Goal: Task Accomplishment & Management: Use online tool/utility

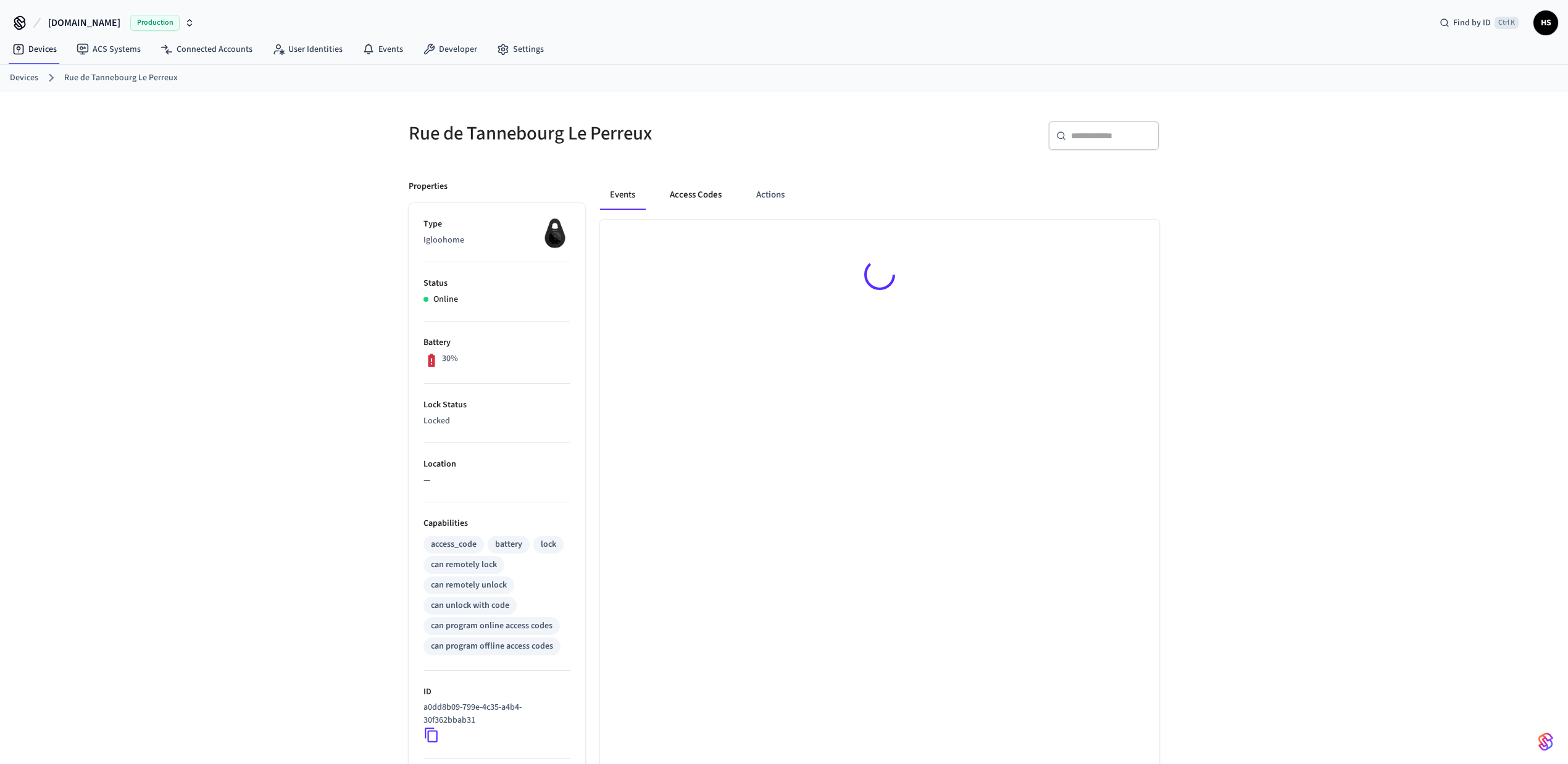
click at [690, 199] on button "Access Codes" at bounding box center [696, 195] width 72 height 30
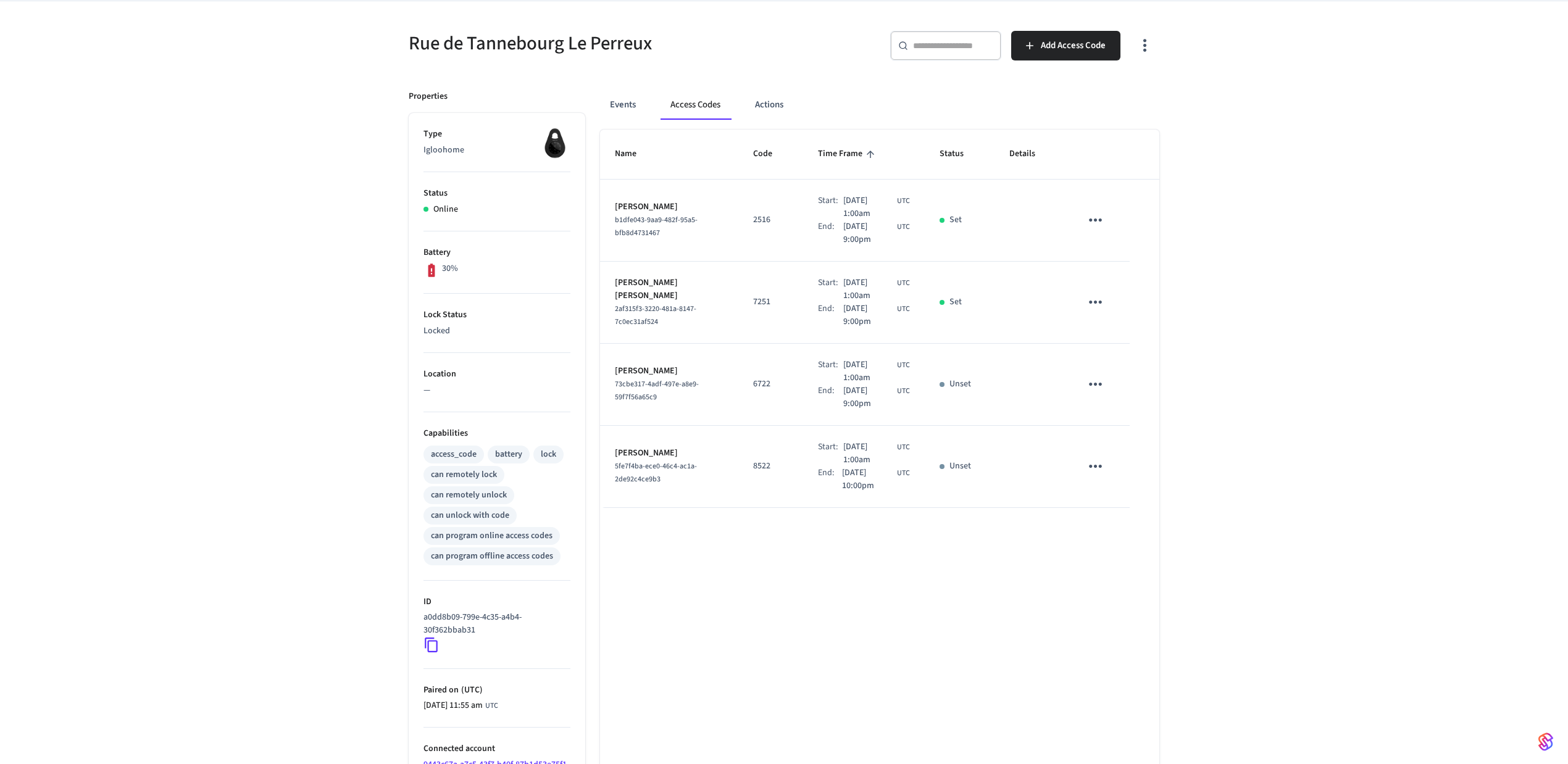
scroll to position [161, 0]
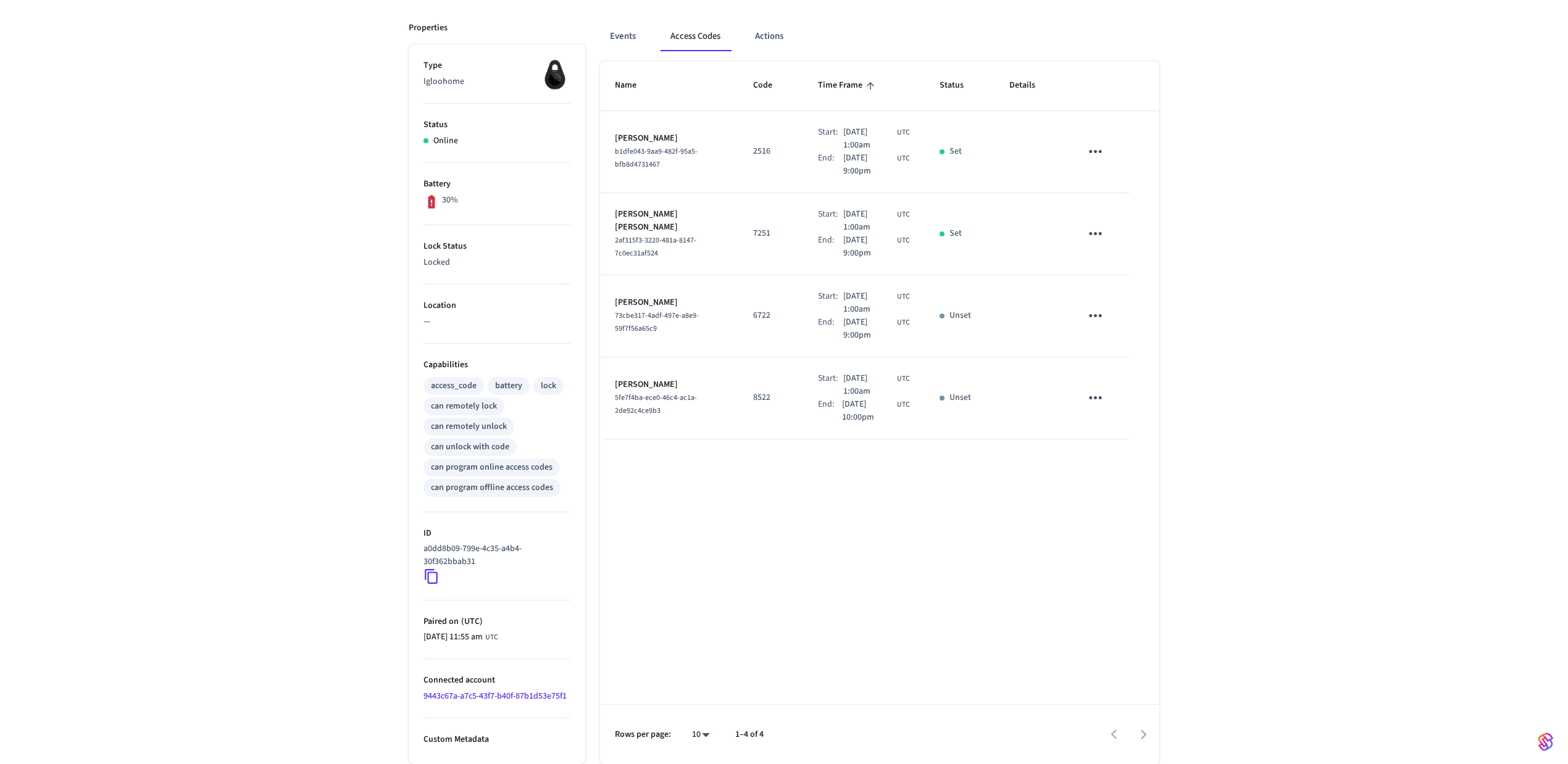
click at [473, 697] on link "9443c67a-a7c5-43f7-b40f-87b1d53e75f1" at bounding box center [495, 696] width 143 height 13
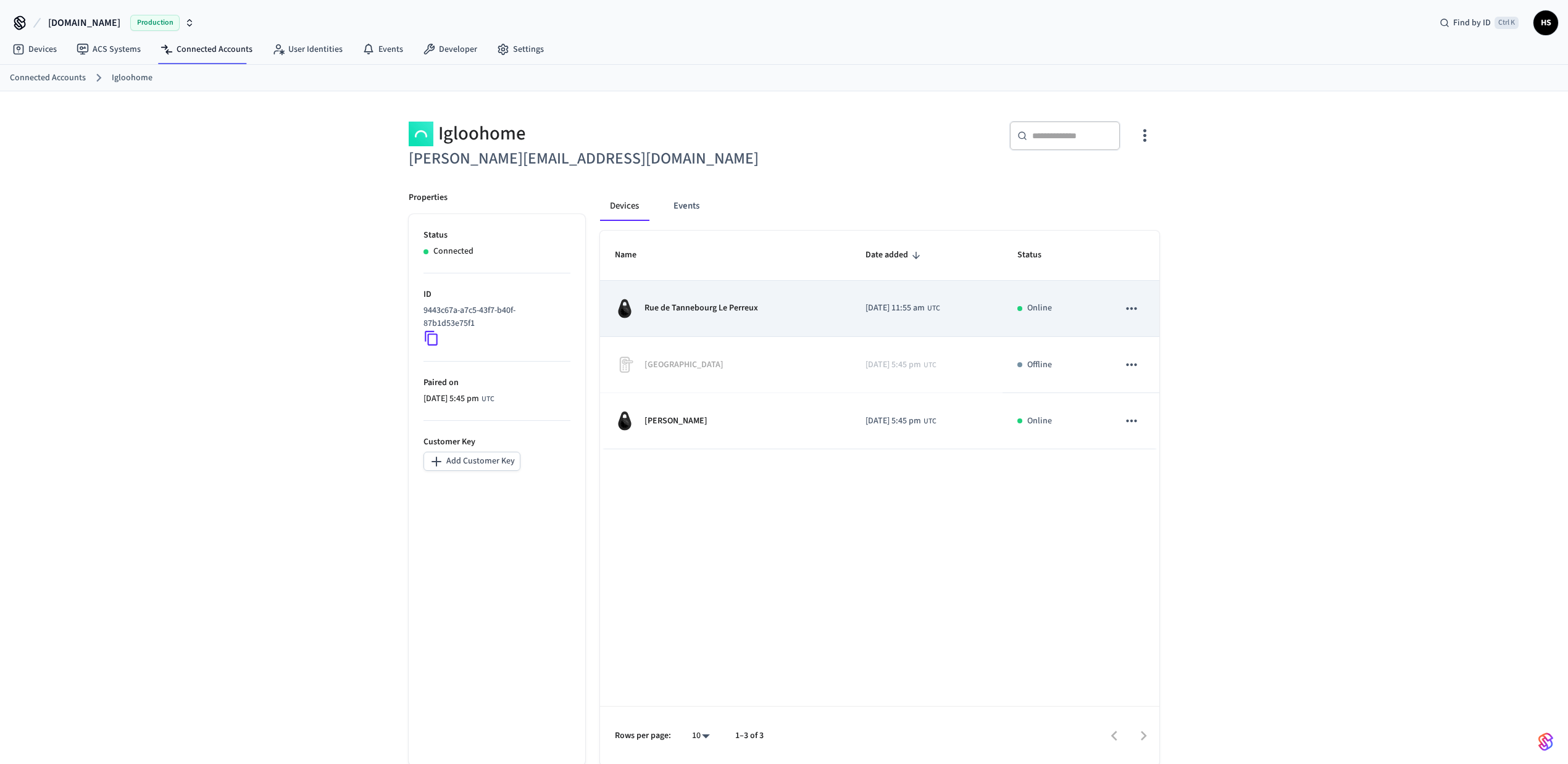
click at [713, 317] on div "Rue de Tannebourg Le Perreux" at bounding box center [725, 308] width 221 height 19
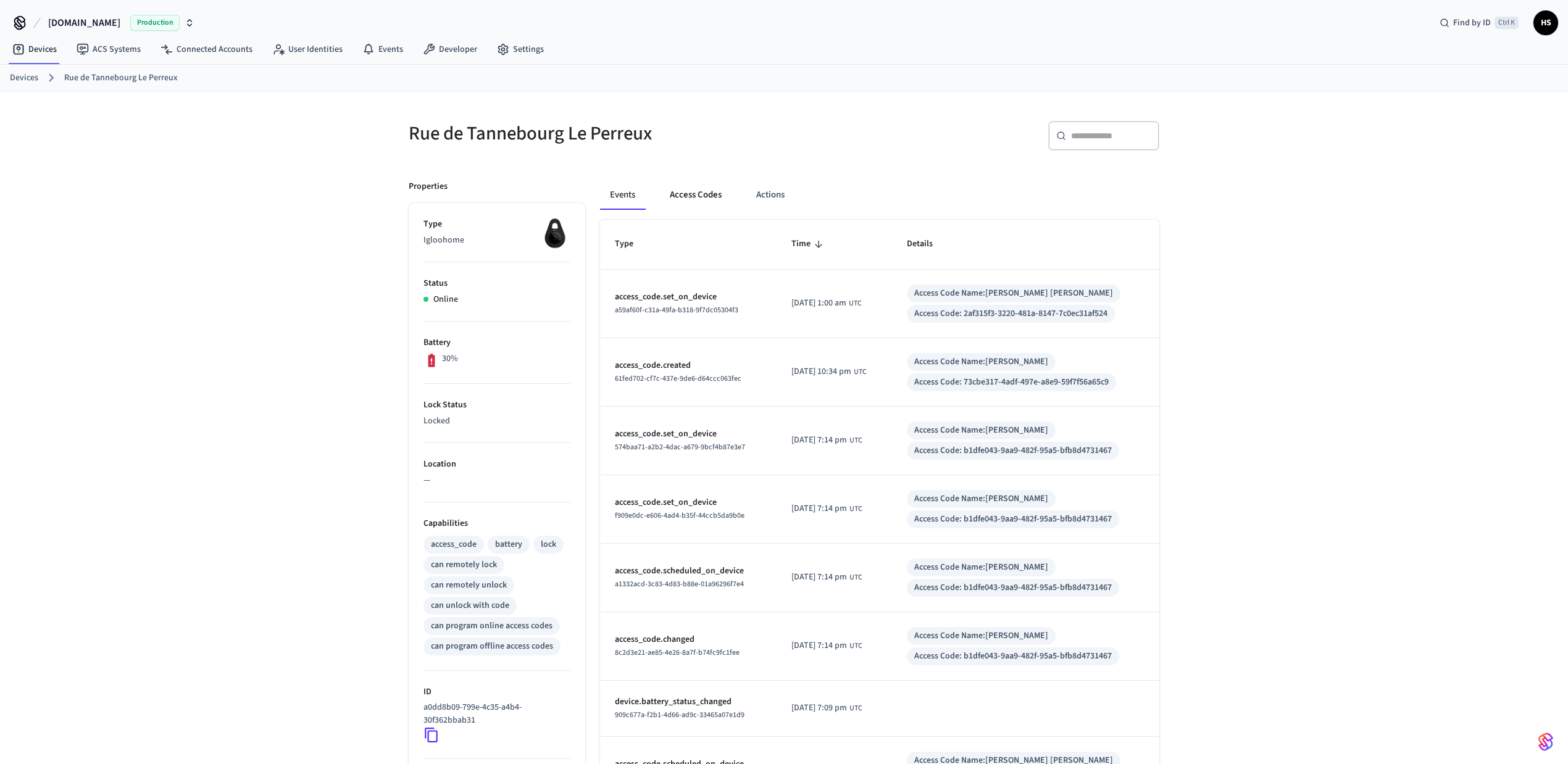
click at [704, 204] on button "Access Codes" at bounding box center [696, 195] width 72 height 30
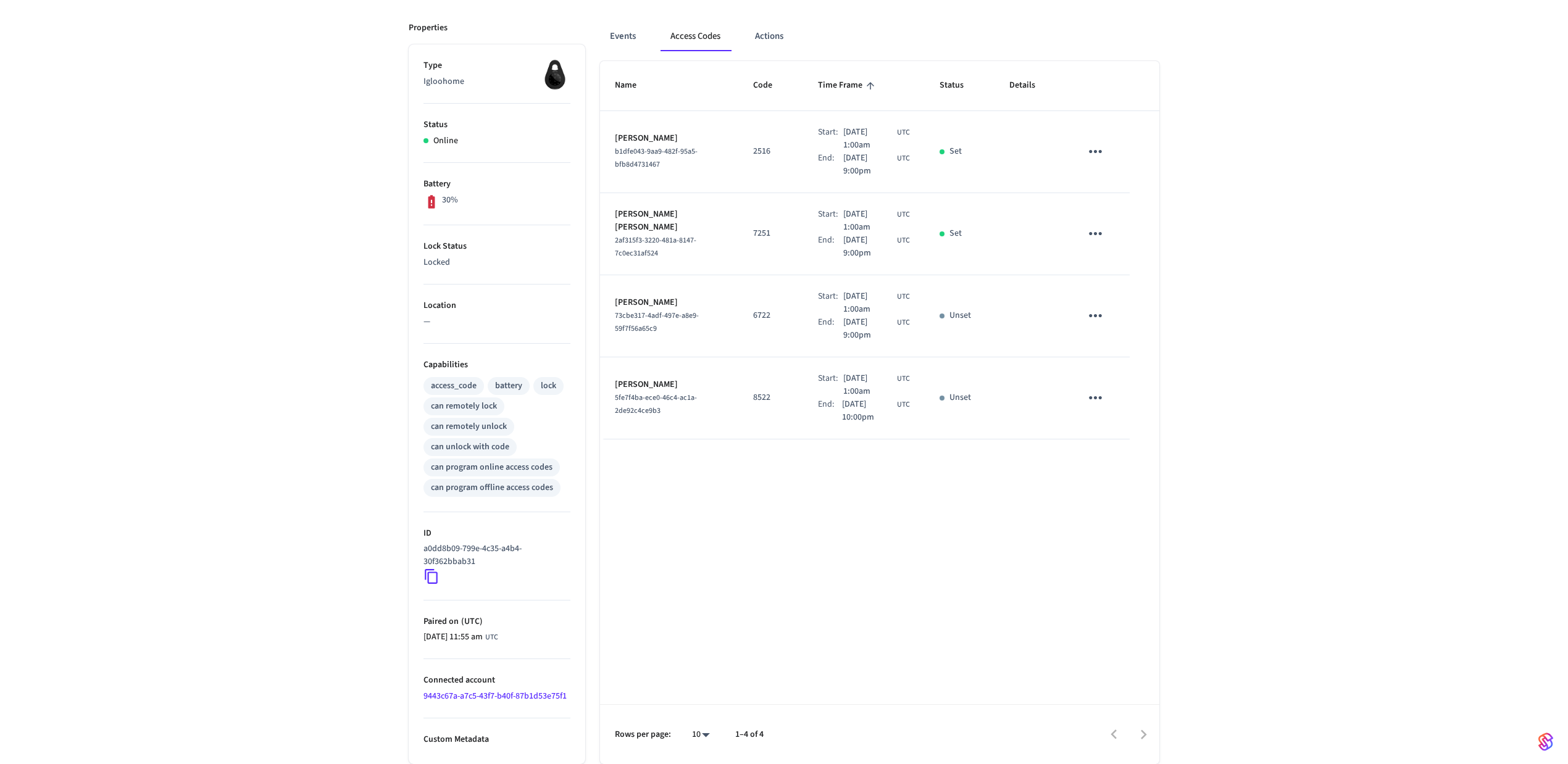
scroll to position [161, 0]
click at [479, 690] on link "9443c67a-a7c5-43f7-b40f-87b1d53e75f1" at bounding box center [495, 696] width 143 height 13
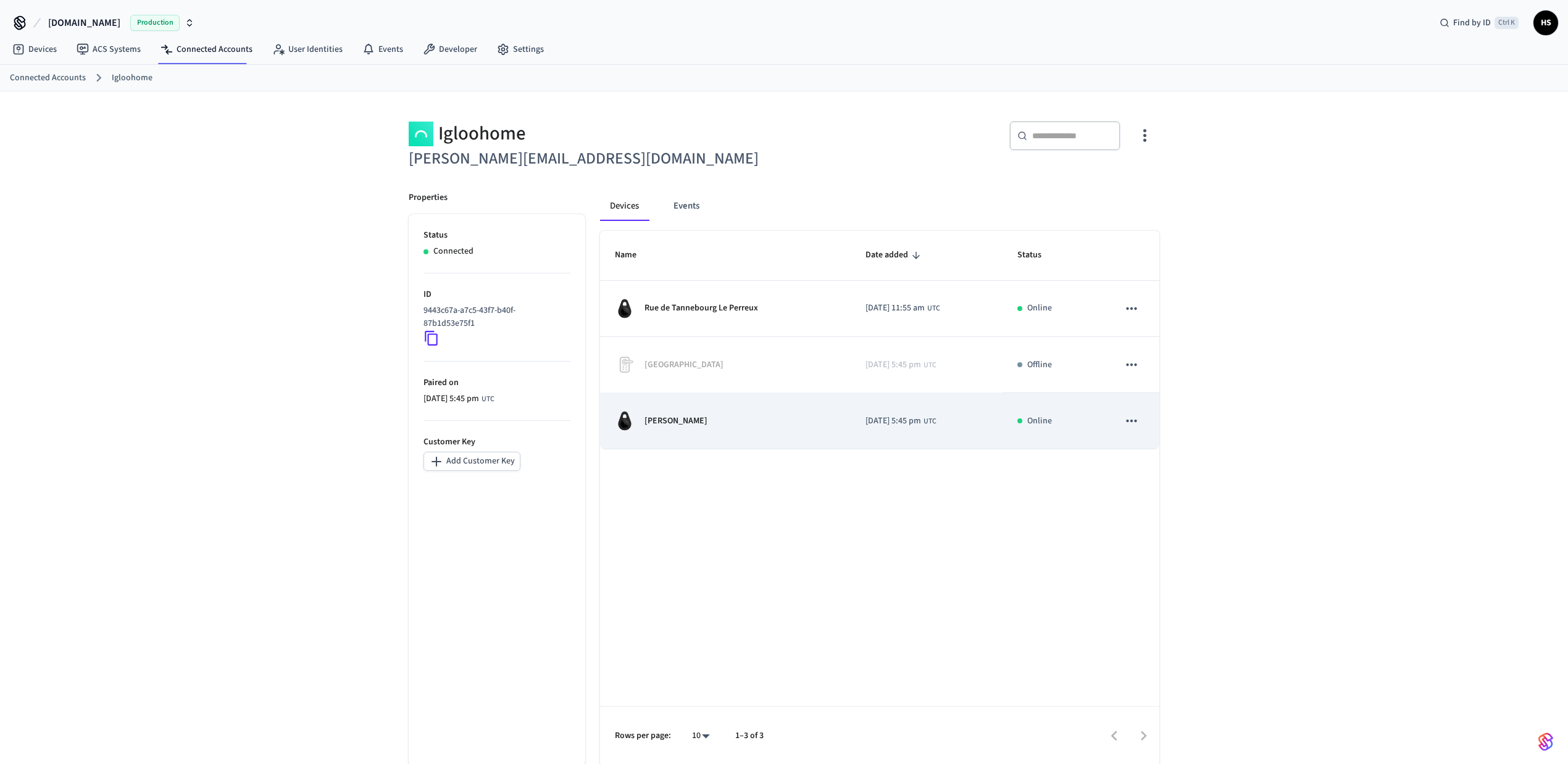
click at [673, 423] on p "Flora tristan" at bounding box center [676, 420] width 63 height 13
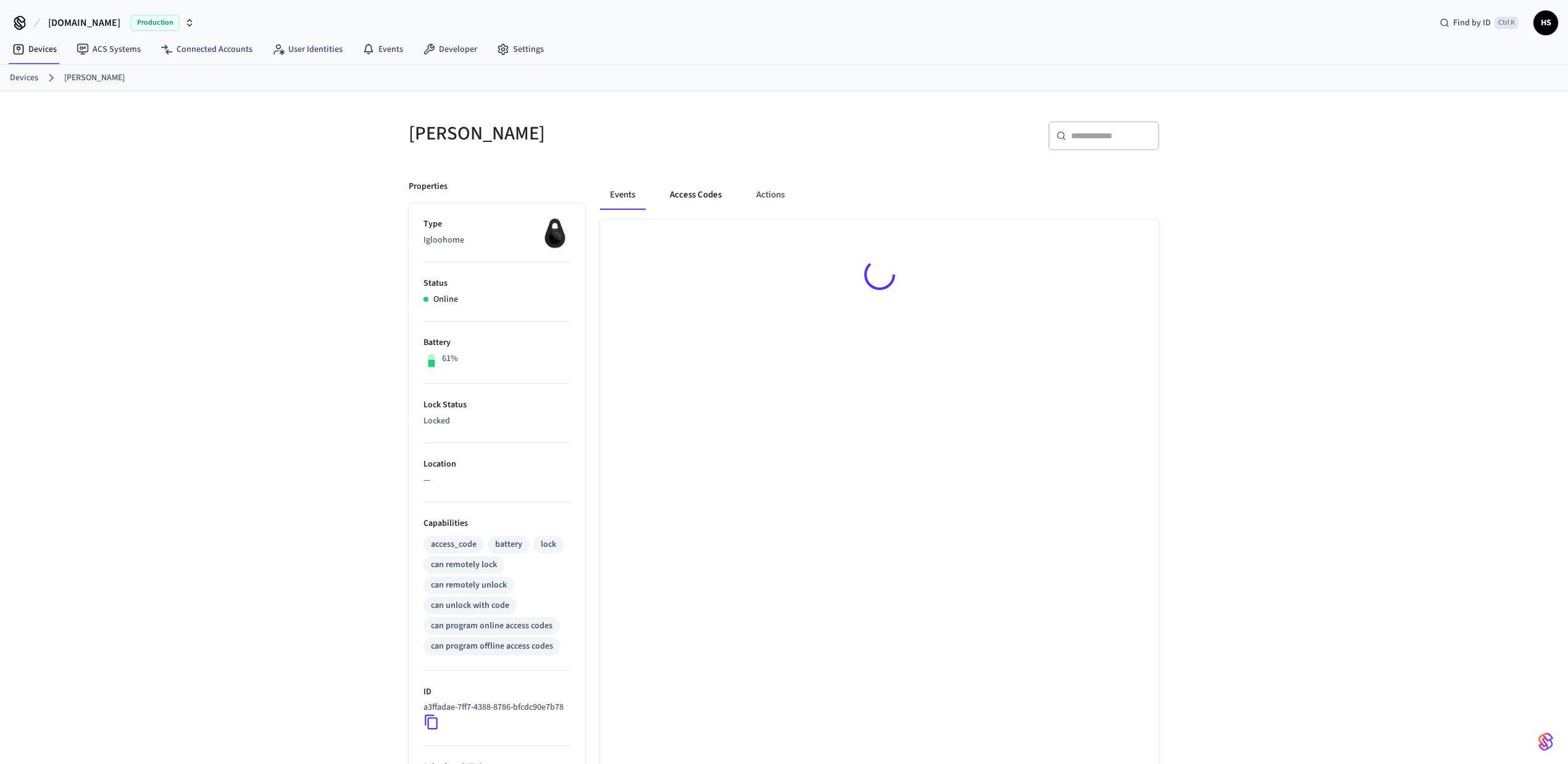
click at [704, 208] on button "Access Codes" at bounding box center [696, 195] width 72 height 30
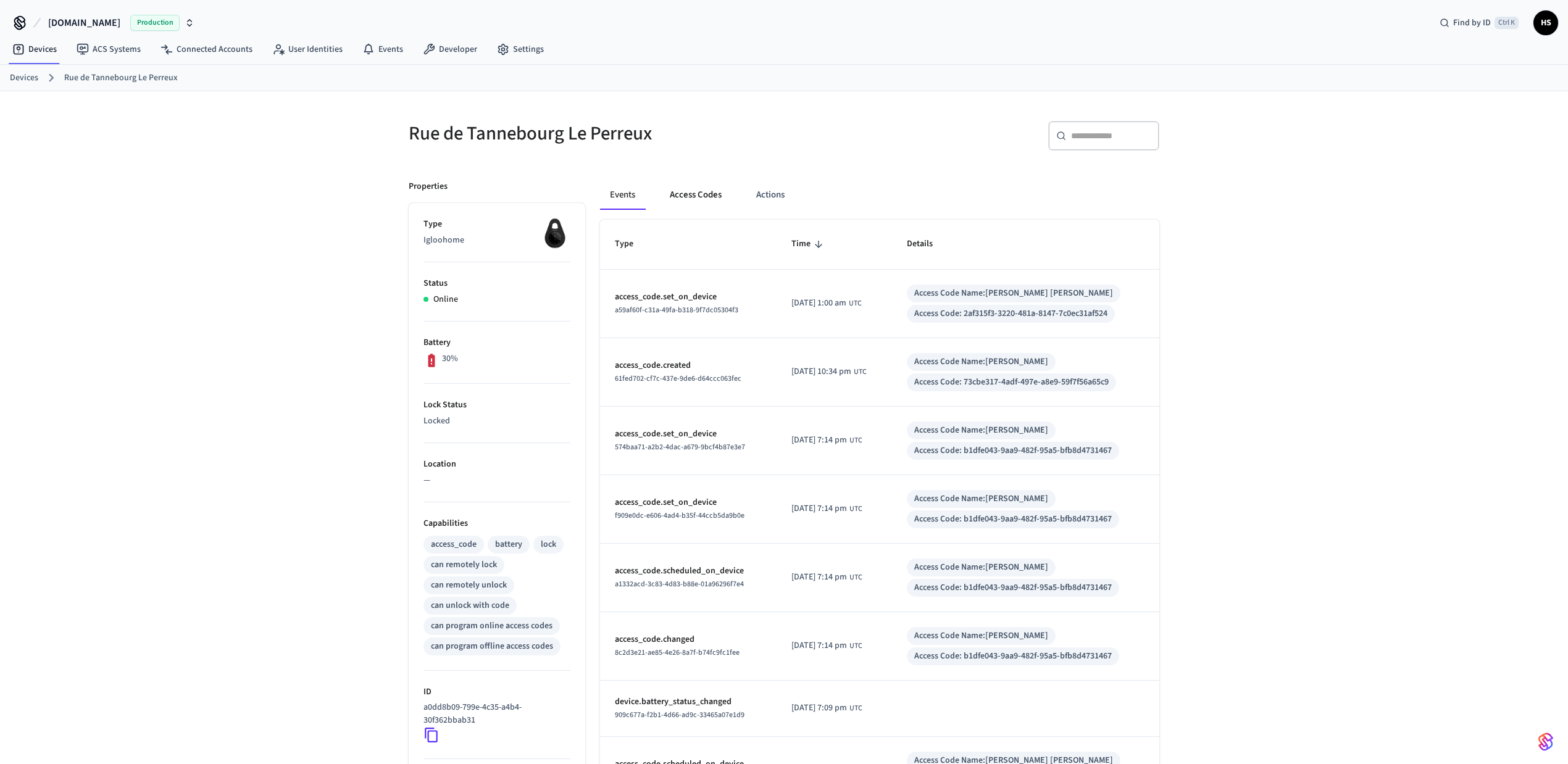
click at [709, 185] on button "Access Codes" at bounding box center [696, 195] width 72 height 30
click at [700, 194] on button "Access Codes" at bounding box center [696, 195] width 72 height 30
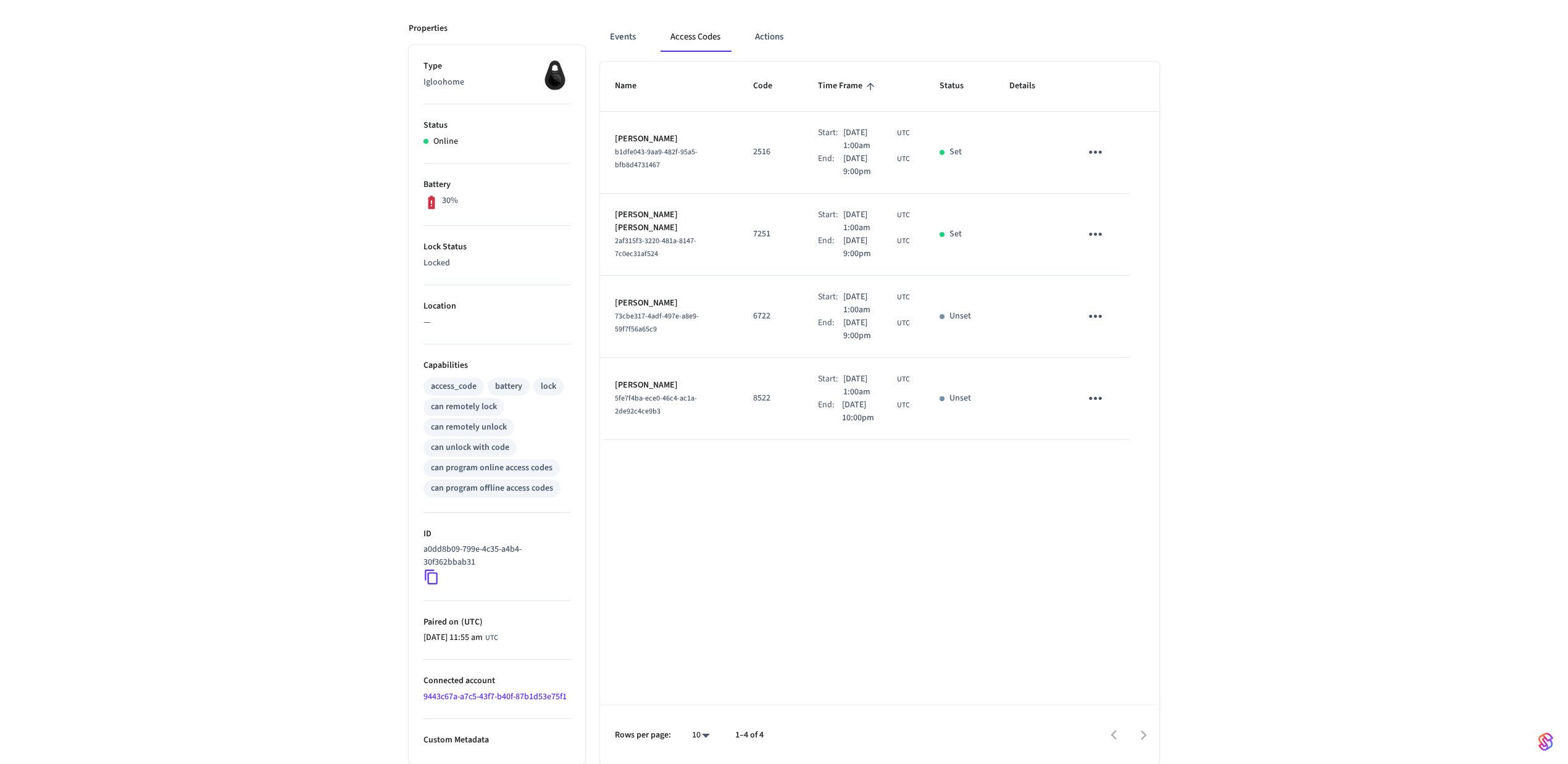
scroll to position [161, 0]
click at [488, 699] on link "9443c67a-a7c5-43f7-b40f-87b1d53e75f1" at bounding box center [495, 696] width 143 height 13
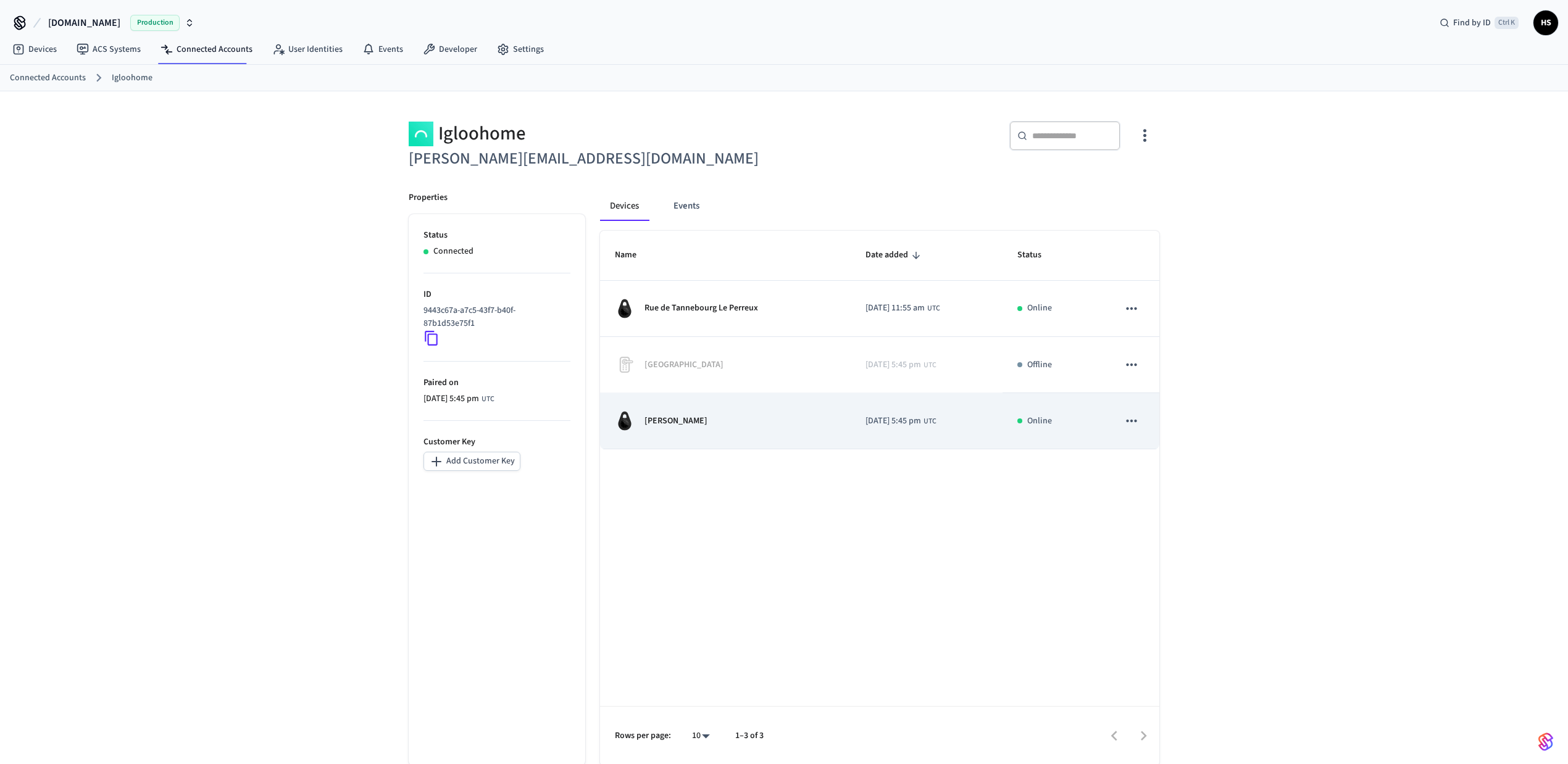
click at [702, 442] on td "Flora tristan" at bounding box center [725, 420] width 251 height 56
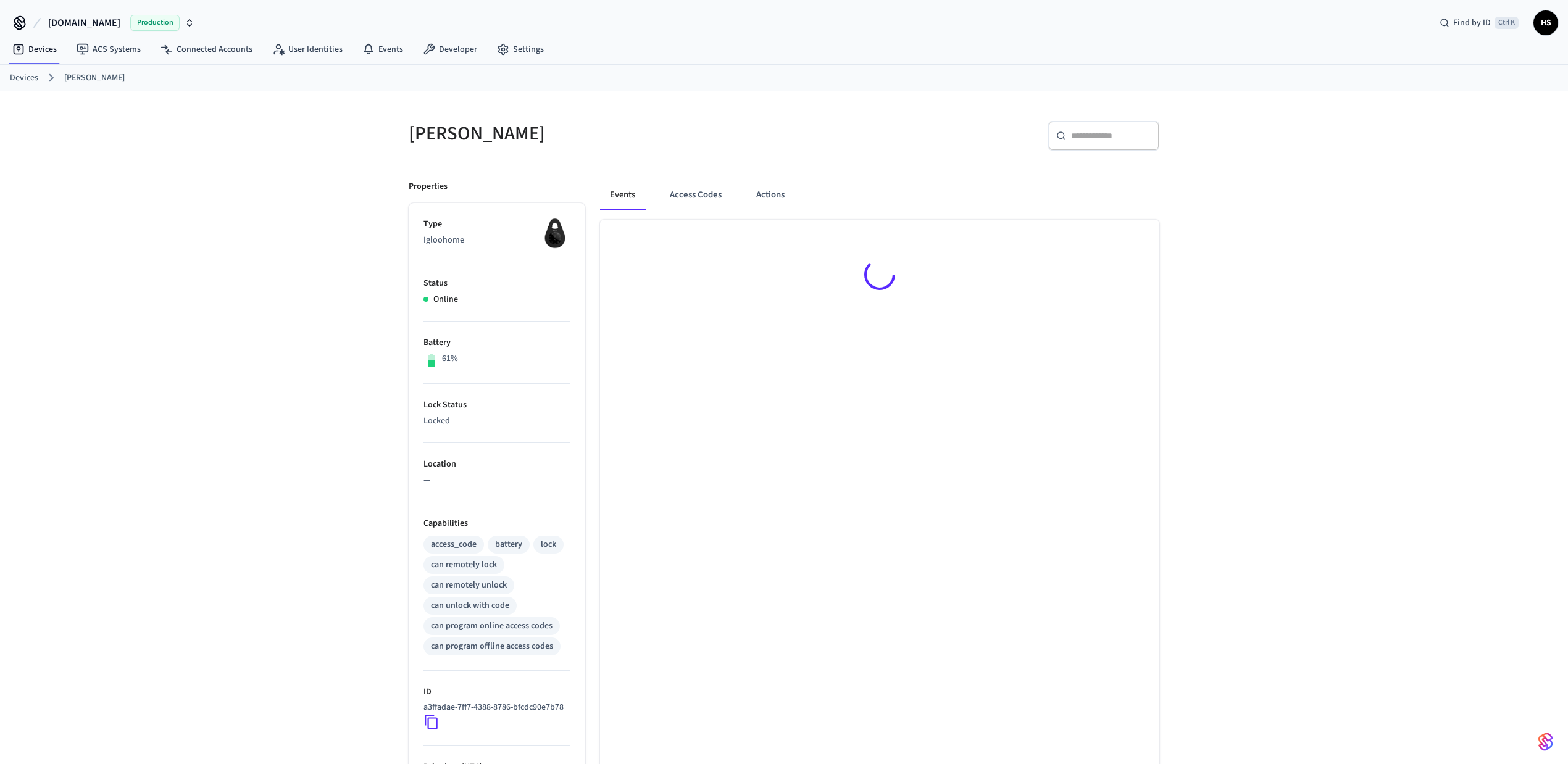
click at [684, 168] on div "Events Access Codes Actions" at bounding box center [873, 538] width 574 height 745
click at [679, 195] on button "Access Codes" at bounding box center [696, 195] width 72 height 30
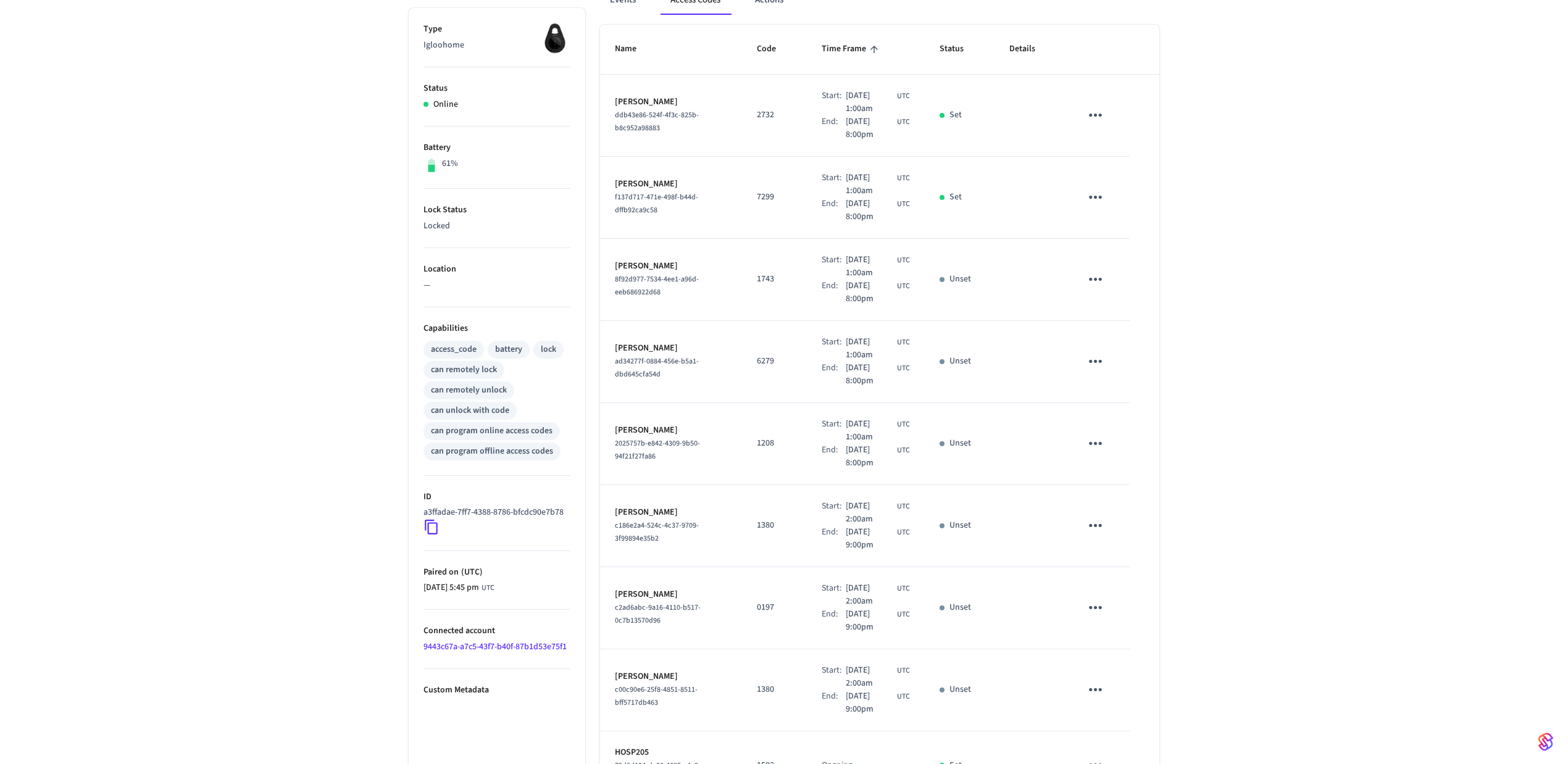
scroll to position [364, 0]
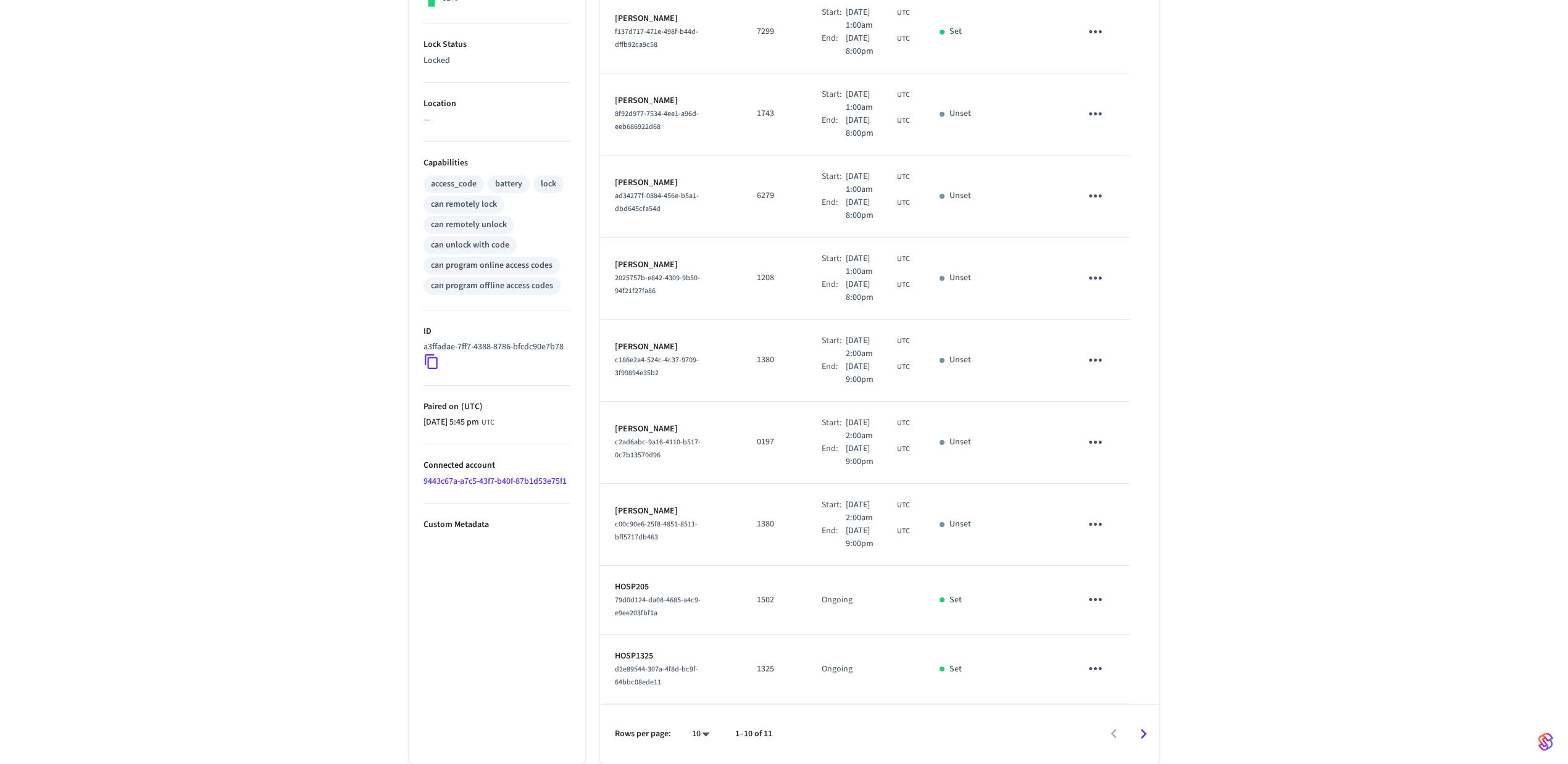
click at [1464, 452] on div "Flora tristan ​ ​ Add Access Code Properties Type Igloohome Status Online Batte…" at bounding box center [784, 247] width 1568 height 1033
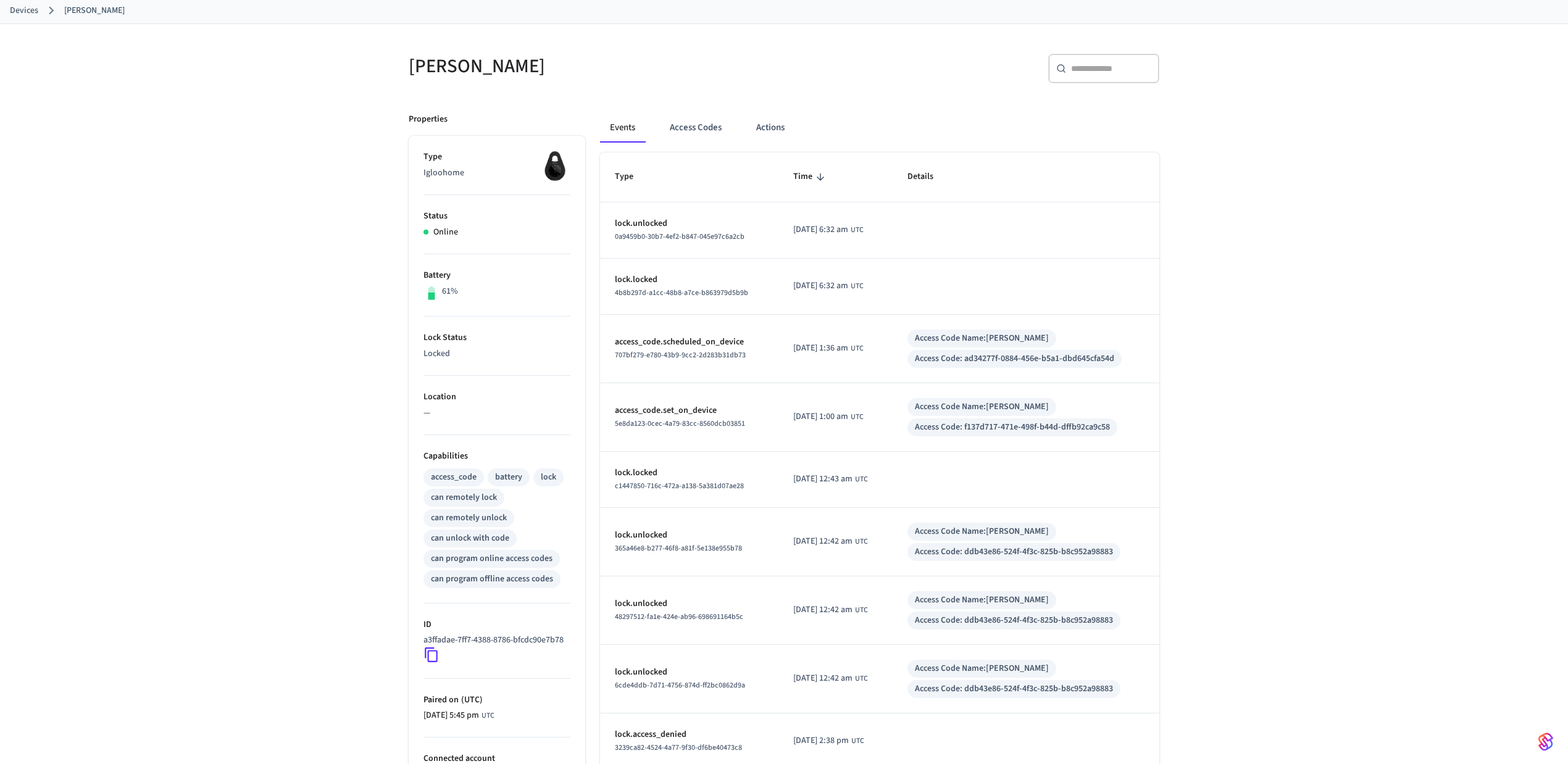
scroll to position [27, 0]
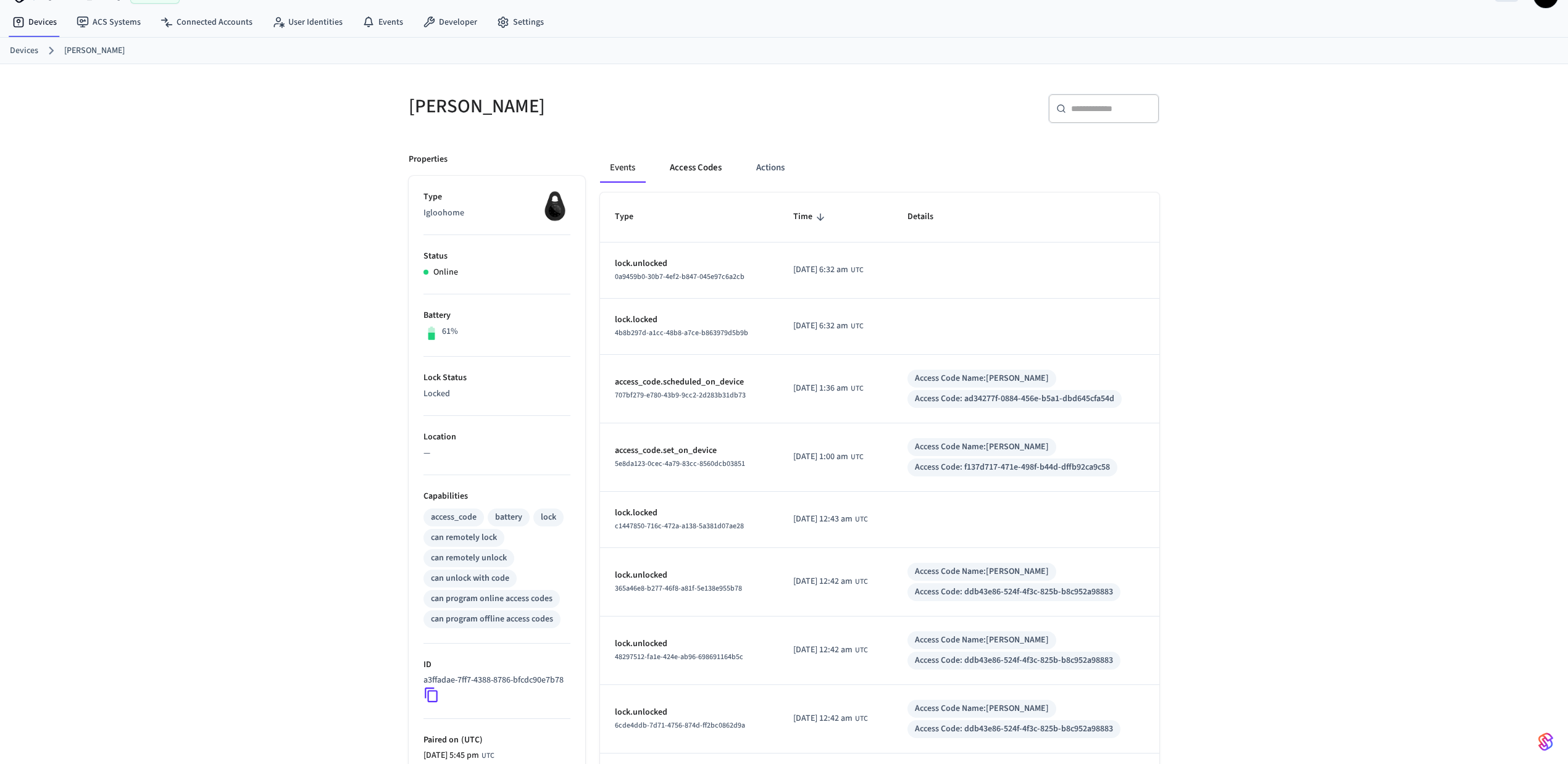
click at [703, 170] on button "Access Codes" at bounding box center [696, 168] width 72 height 30
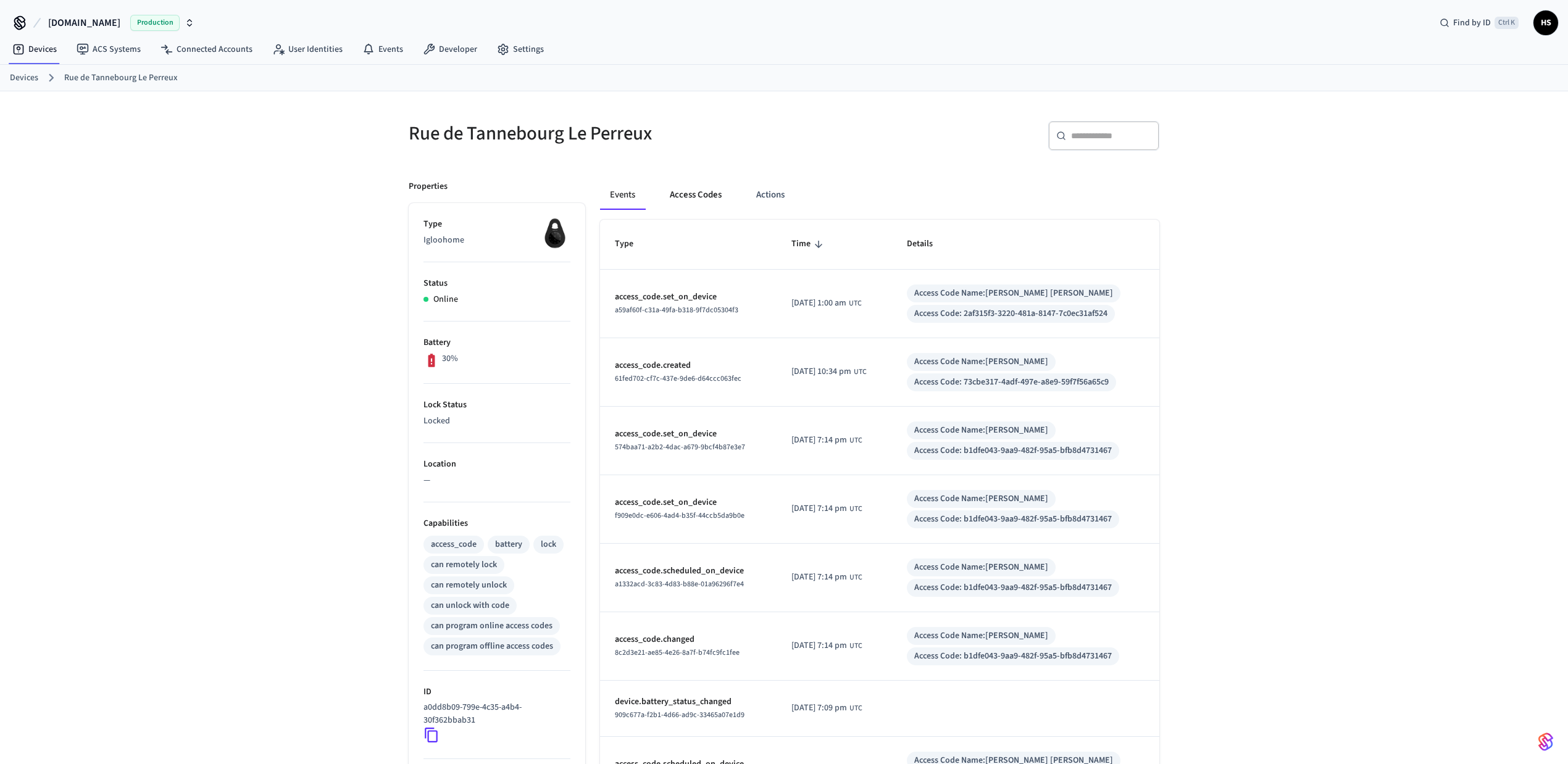
click at [698, 204] on button "Access Codes" at bounding box center [696, 195] width 72 height 30
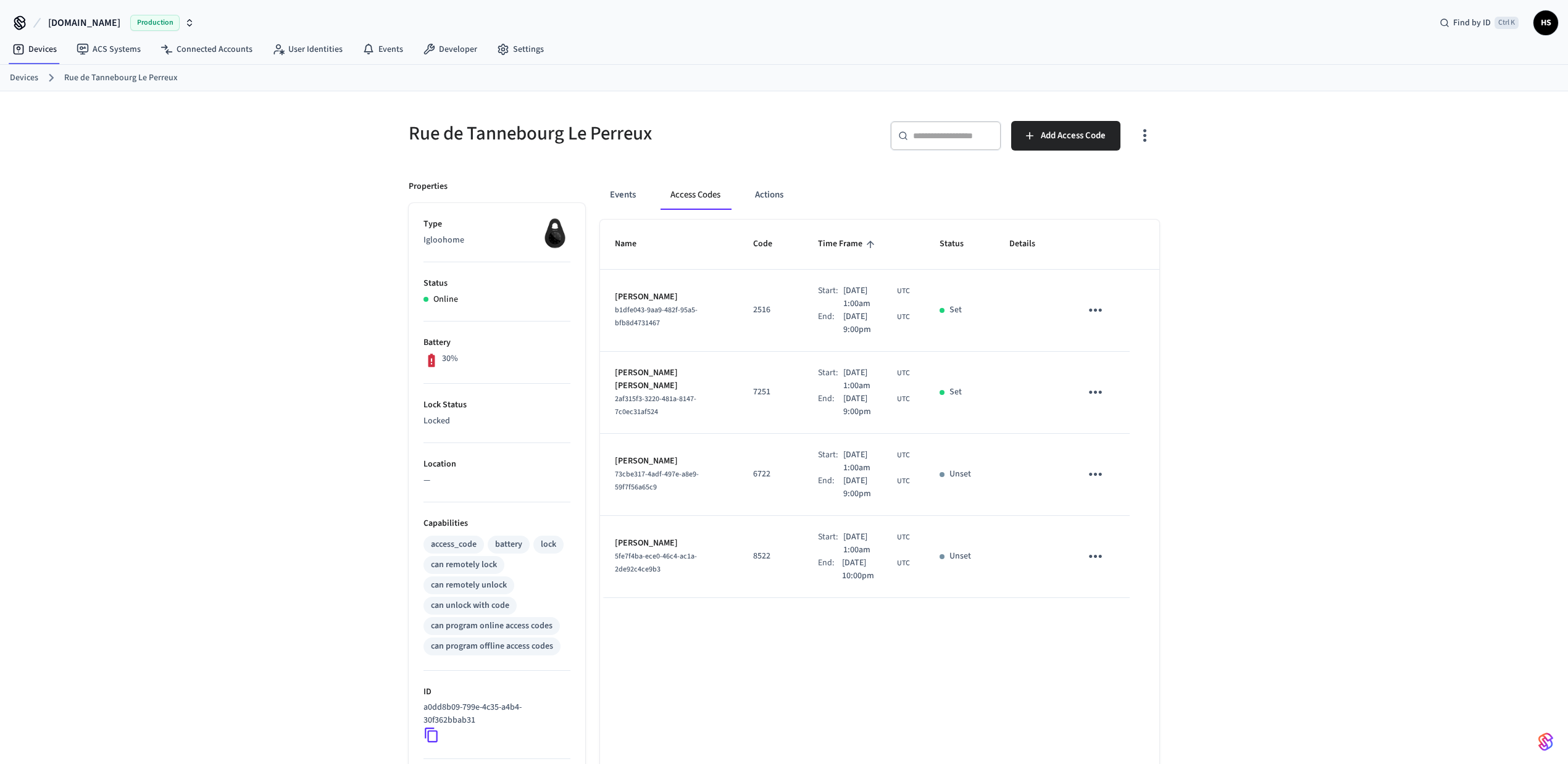
click at [516, 134] on h5 "Rue de Tannebourg Le Perreux" at bounding box center [592, 134] width 368 height 25
copy div "Rue de Tannebourg Le Perreux"
click at [635, 317] on div "b1dfe043-9aa9-482f-95a5-bfb8d4731467" at bounding box center [669, 317] width 108 height 26
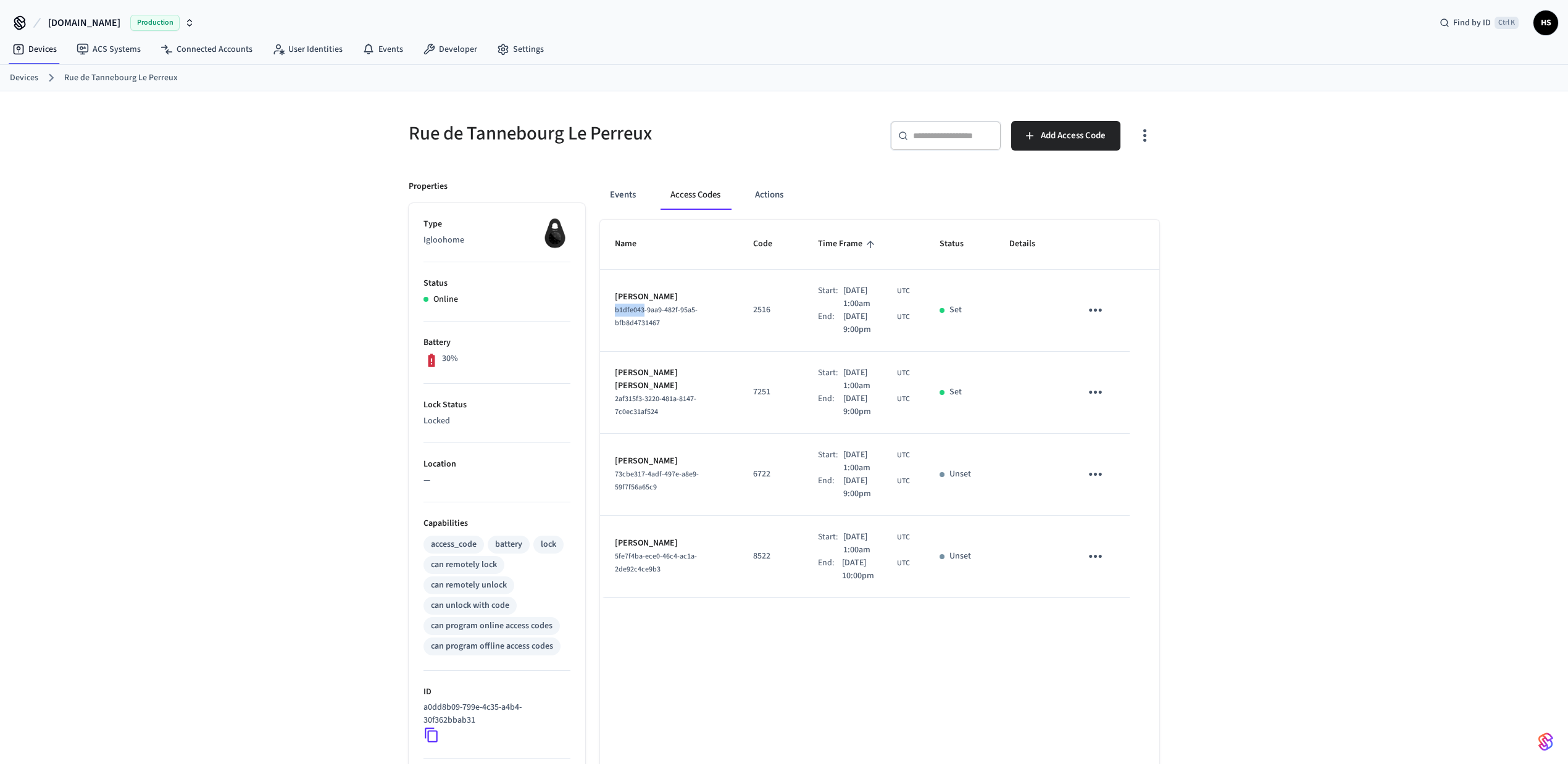
click at [635, 317] on div "b1dfe043-9aa9-482f-95a5-bfb8d4731467" at bounding box center [669, 317] width 108 height 26
copy span "b1dfe043-9aa9-482f-95a5-bfb8d4731467"
click at [625, 208] on button "Events" at bounding box center [622, 195] width 46 height 30
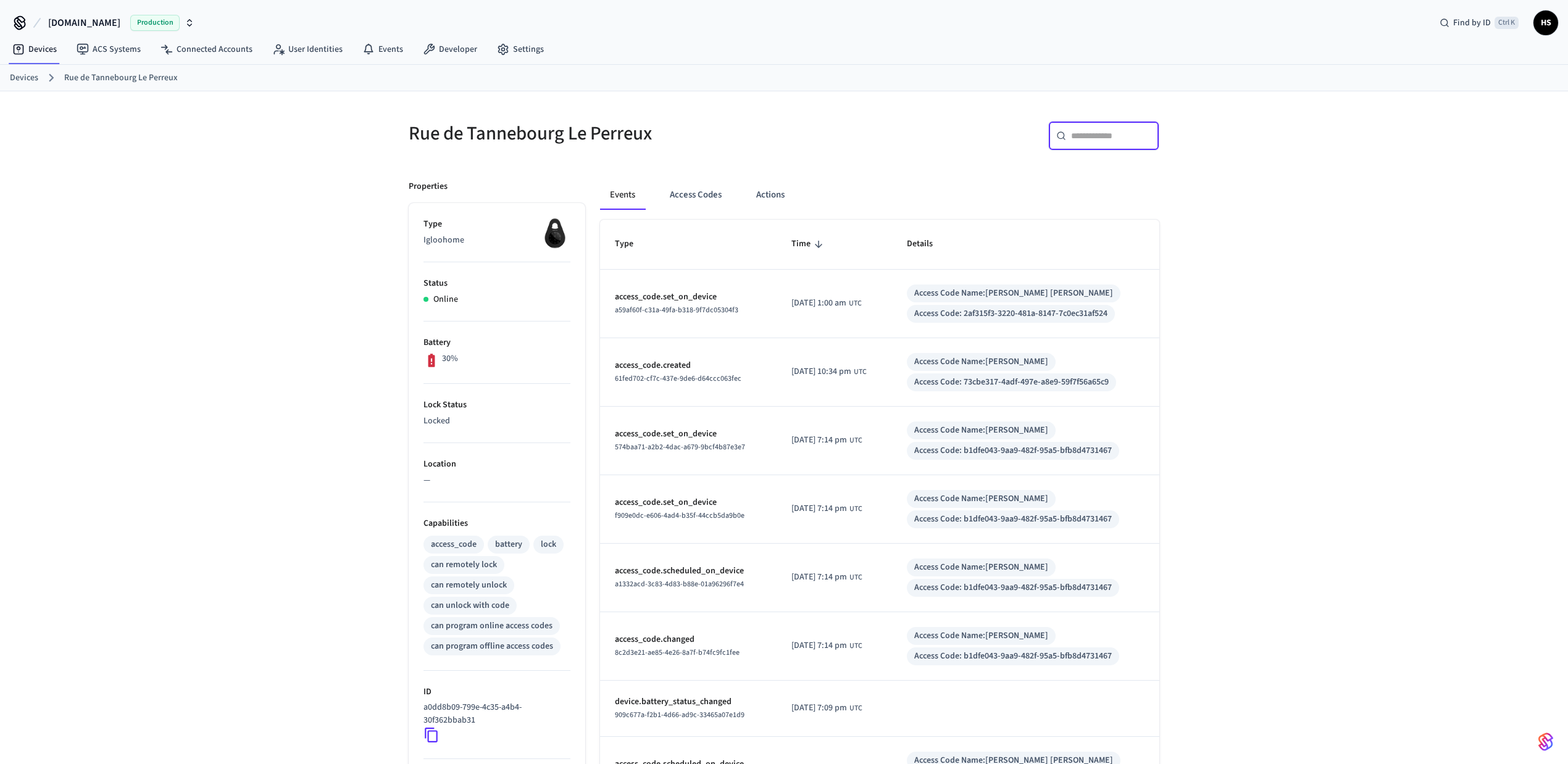
click at [1114, 138] on input "text" at bounding box center [1111, 136] width 80 height 13
paste input "**********"
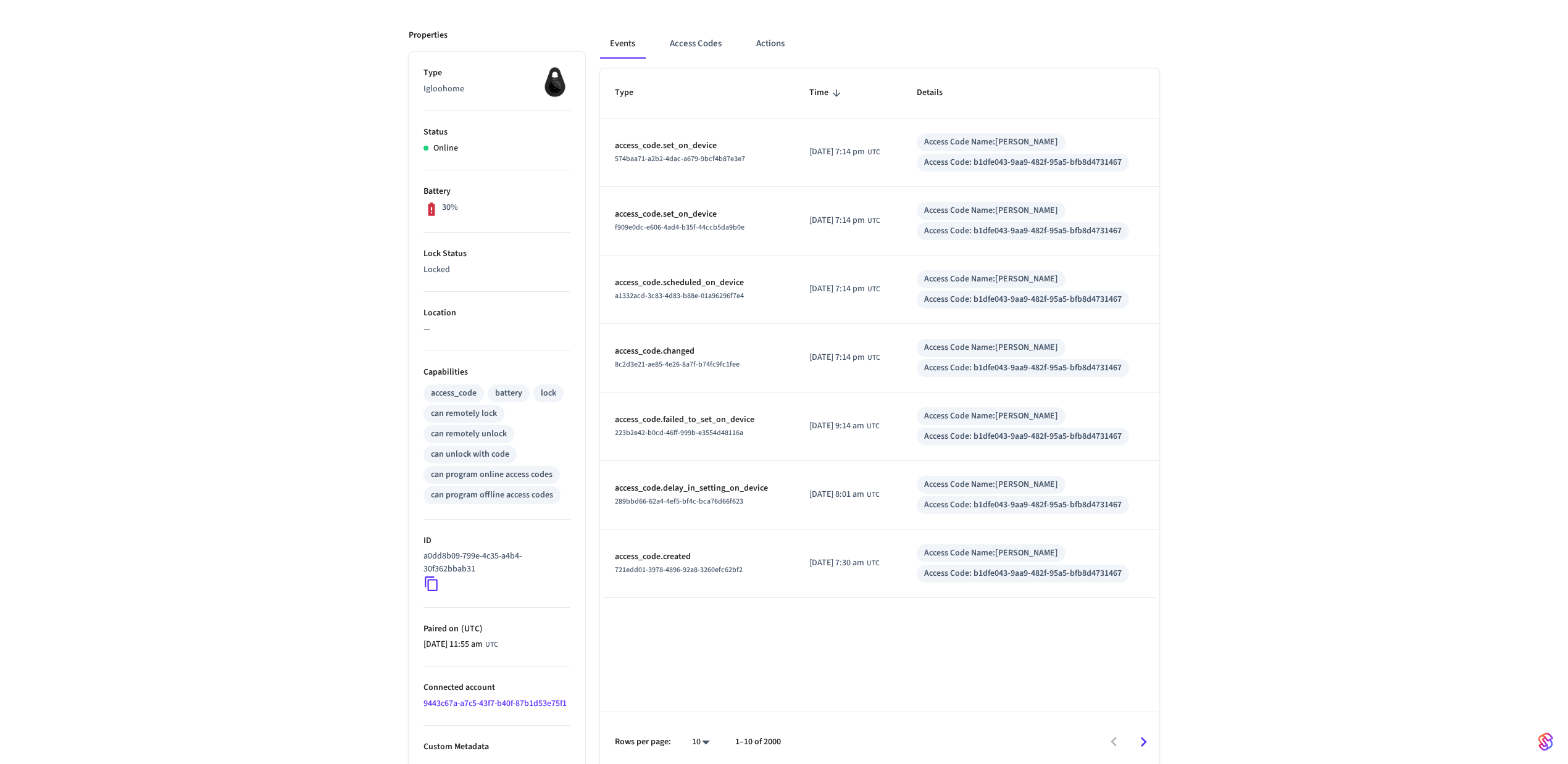
scroll to position [161, 0]
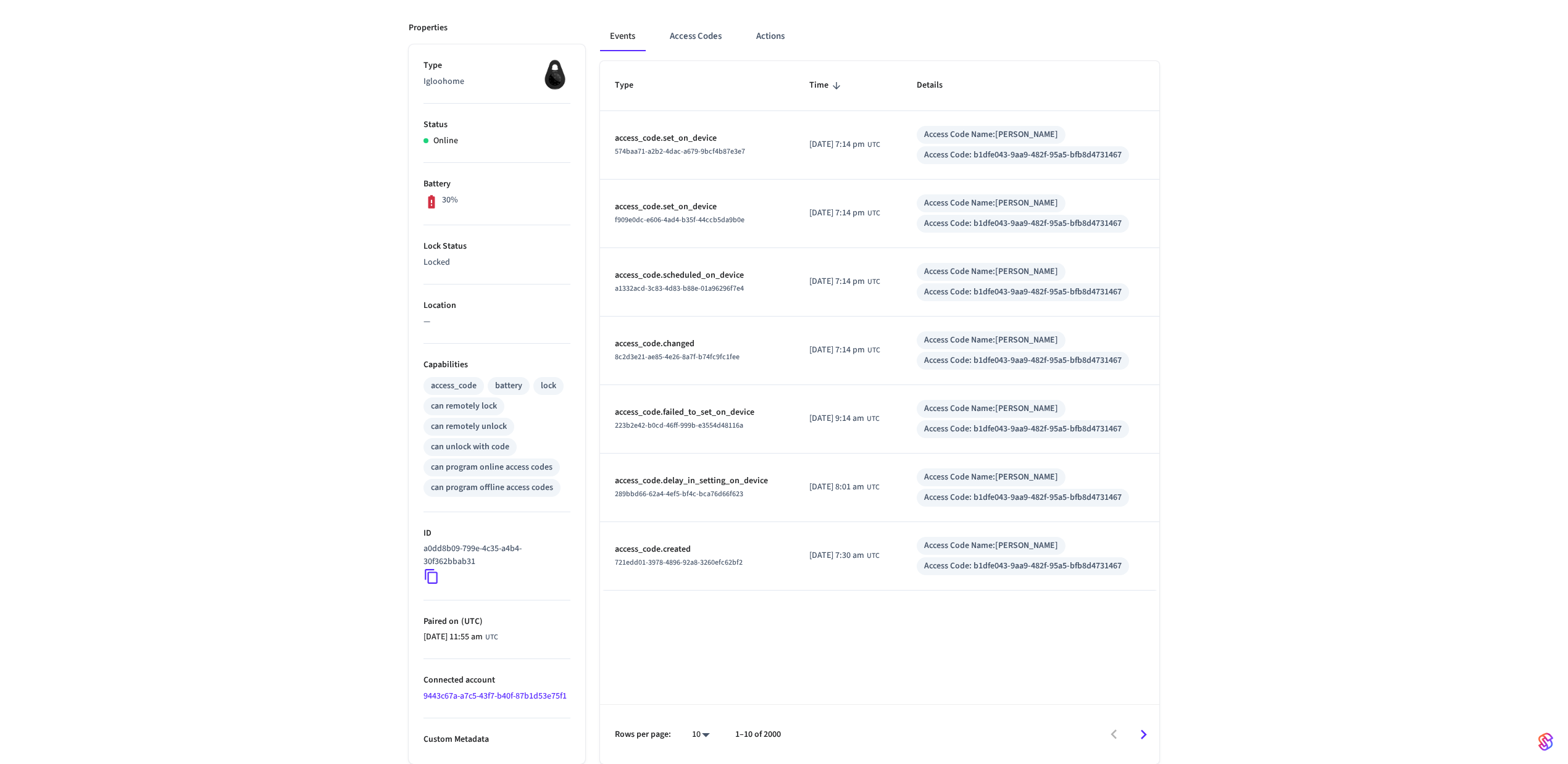
type input "**********"
